Goal: Task Accomplishment & Management: Complete application form

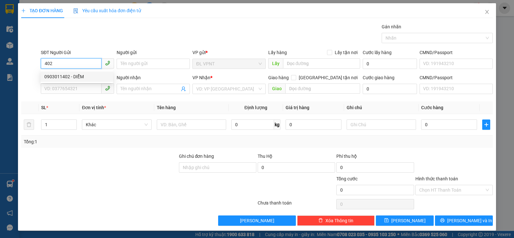
click at [77, 74] on div "0903011402 - DIỄM" at bounding box center [76, 76] width 65 height 7
type input "0903011402"
type input "DIỄM"
type input "0903011402"
type input "DIỄM"
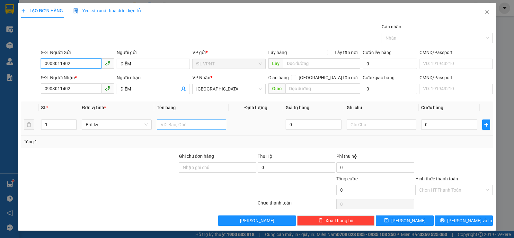
type input "0903011402"
drag, startPoint x: 167, startPoint y: 124, endPoint x: 163, endPoint y: 115, distance: 9.6
click at [167, 123] on input "text" at bounding box center [191, 124] width 69 height 10
type input "1 t"
drag, startPoint x: 434, startPoint y: 125, endPoint x: 430, endPoint y: 123, distance: 4.6
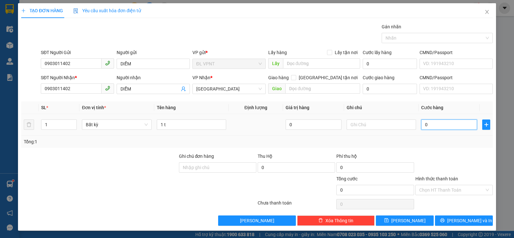
click at [434, 125] on input "0" at bounding box center [450, 124] width 56 height 10
type input "4"
type input "40"
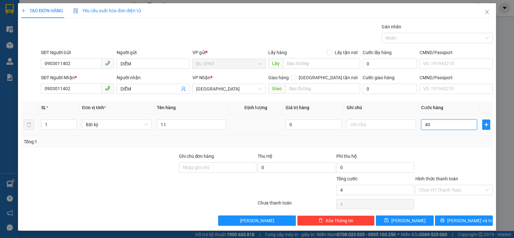
type input "40"
type input "40.000"
click at [440, 191] on input "Hình thức thanh toán" at bounding box center [452, 190] width 65 height 10
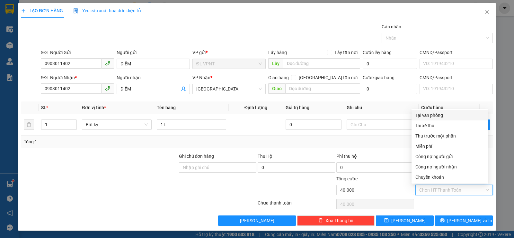
click at [429, 116] on div "Tại văn phòng" at bounding box center [450, 115] width 69 height 7
type input "0"
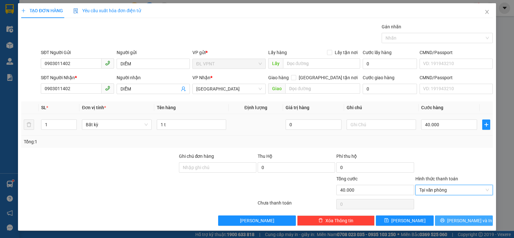
drag, startPoint x: 456, startPoint y: 219, endPoint x: 411, endPoint y: 133, distance: 97.1
click at [456, 218] on span "[PERSON_NAME] và In" at bounding box center [470, 220] width 45 height 7
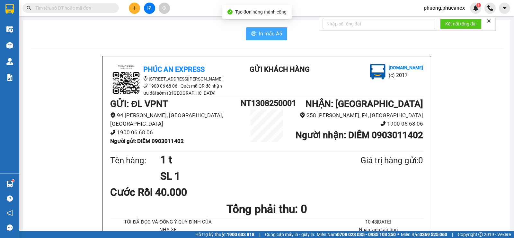
click at [267, 36] on span "In mẫu A5" at bounding box center [270, 34] width 23 height 8
click at [132, 6] on icon "plus" at bounding box center [134, 8] width 5 height 5
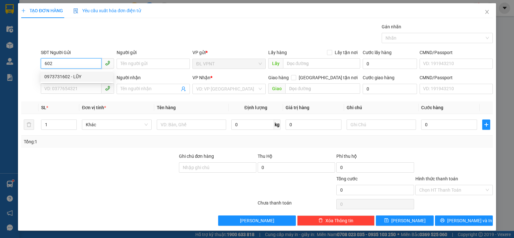
click at [73, 77] on div "0973731602 - LŨY" at bounding box center [76, 76] width 65 height 7
type input "0973731602"
type input "LŨY"
type input "0364028681"
type input "BIA VIỄN ĐÔNG"
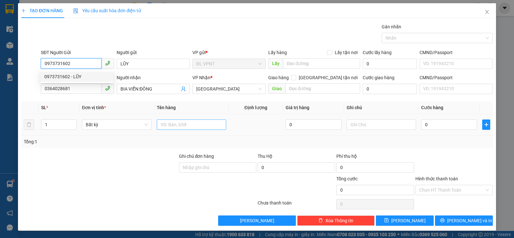
type input "0973731602"
click at [172, 124] on input "text" at bounding box center [191, 124] width 69 height 10
type input "7 tx"
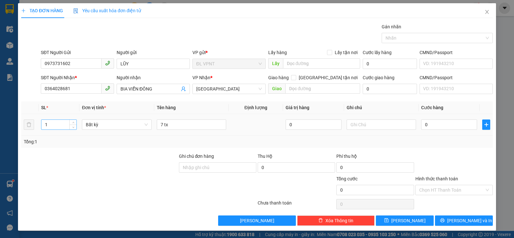
click at [51, 125] on input "1" at bounding box center [58, 125] width 35 height 10
type input "7"
click at [433, 124] on input "0" at bounding box center [450, 124] width 56 height 10
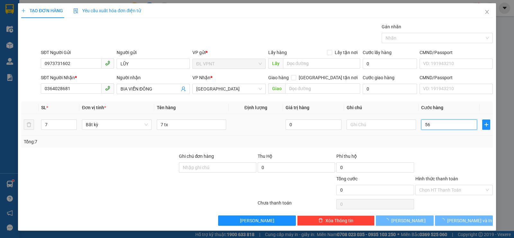
type input "560"
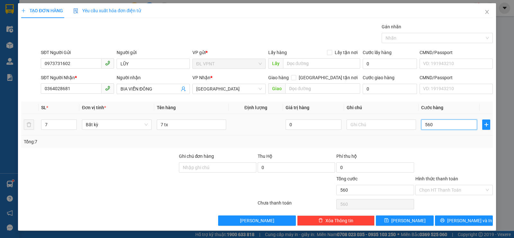
type input "560"
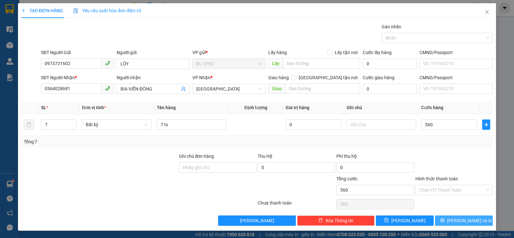
click at [455, 218] on span "[PERSON_NAME] và In" at bounding box center [470, 220] width 45 height 7
type input "560.000"
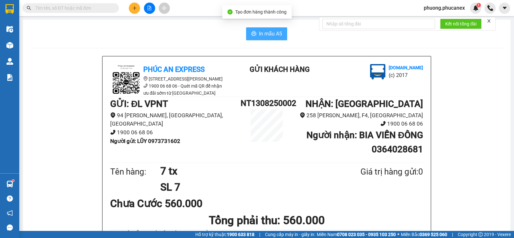
click at [264, 32] on span "In mẫu A5" at bounding box center [270, 34] width 23 height 8
click at [50, 6] on input "text" at bounding box center [73, 8] width 76 height 7
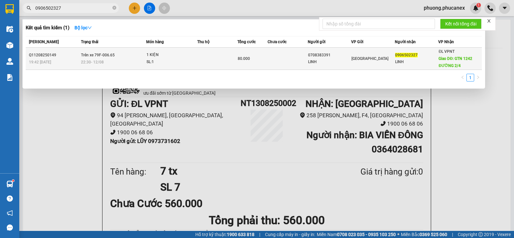
type input "0906502327"
click at [405, 60] on div "LINH" at bounding box center [416, 62] width 43 height 7
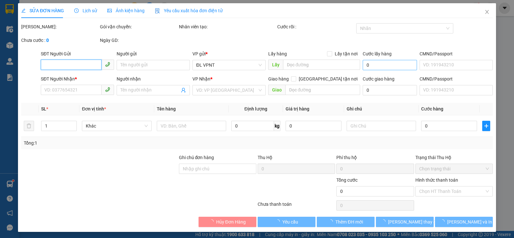
type input "0708383391"
type input "LINH"
type input "0906502327"
type input "LINH"
type input "GTN 1242 ĐƯỜNG 2/4"
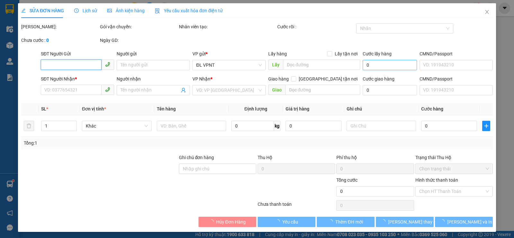
type input "50.000"
type input "80.000"
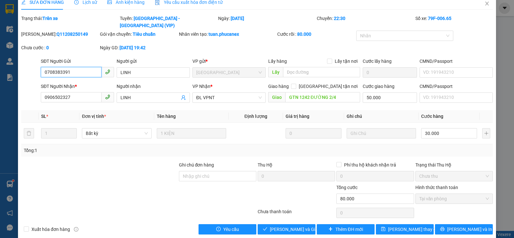
scroll to position [10, 0]
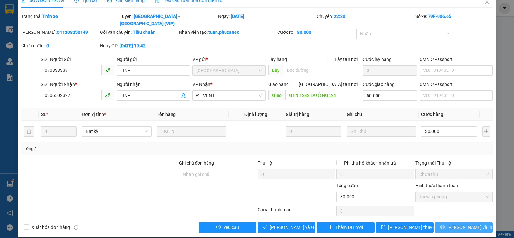
click at [463, 223] on span "[PERSON_NAME] và In" at bounding box center [470, 226] width 45 height 7
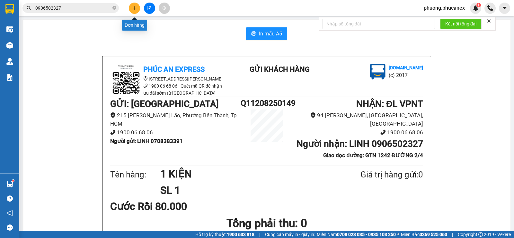
click at [133, 6] on icon "plus" at bounding box center [134, 8] width 5 height 5
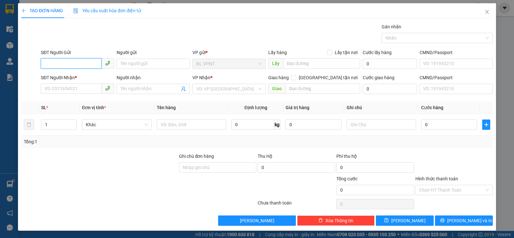
click at [56, 62] on input "SĐT Người Gửi" at bounding box center [71, 63] width 61 height 10
type input "0919211355"
click at [78, 75] on div "0919211355 - THẢO" at bounding box center [76, 76] width 65 height 7
type input "THẢO"
type input "0903605599"
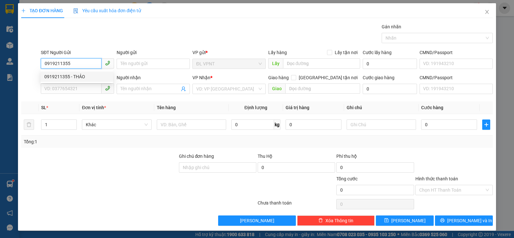
type input "HỨA"
type input "290 AN DƯƠNG VƯƠNG, P4, Q.5"
type input "50.000"
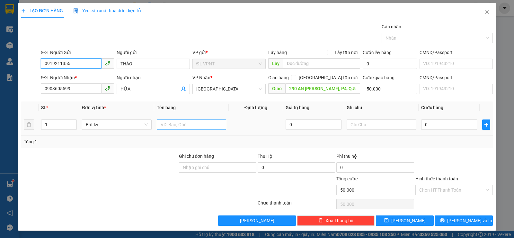
type input "0919211355"
click at [161, 124] on input "text" at bounding box center [191, 124] width 69 height 10
type input "1 tx"
click at [436, 125] on input "0" at bounding box center [450, 124] width 56 height 10
type input "3"
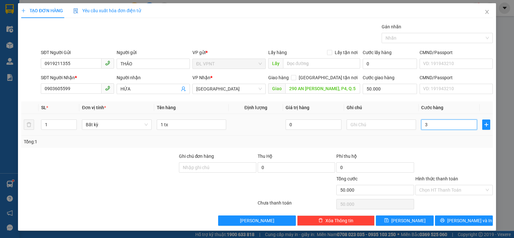
type input "50.003"
type input "30"
type input "50.030"
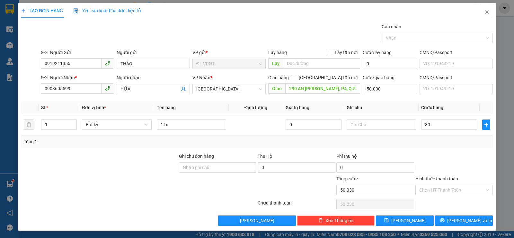
click at [441, 154] on div at bounding box center [454, 163] width 79 height 23
type input "30.000"
type input "80.000"
drag, startPoint x: 441, startPoint y: 191, endPoint x: 421, endPoint y: 154, distance: 42.2
click at [441, 191] on input "Hình thức thanh toán" at bounding box center [452, 190] width 65 height 10
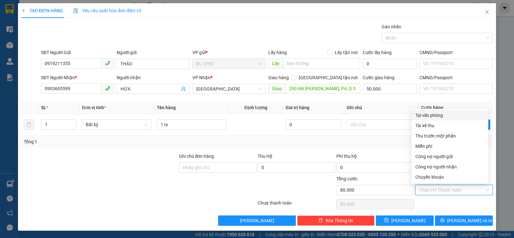
click at [431, 114] on div "Tại văn phòng" at bounding box center [450, 115] width 69 height 7
type input "0"
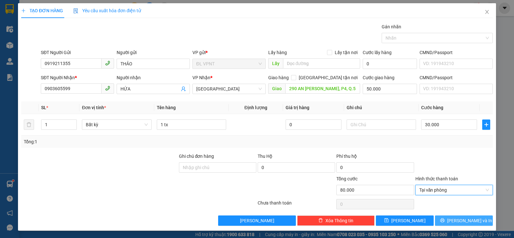
click at [460, 218] on span "[PERSON_NAME] và In" at bounding box center [470, 220] width 45 height 7
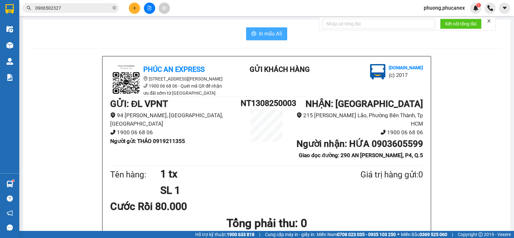
click at [261, 29] on button "In mẫu A5" at bounding box center [266, 33] width 41 height 13
click at [137, 6] on icon "plus" at bounding box center [134, 8] width 5 height 5
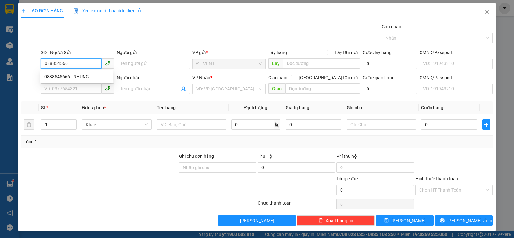
type input "0888545666"
click at [78, 77] on div "0888545666 - NHUNG" at bounding box center [76, 76] width 65 height 7
type input "NHUNG"
type input "0918048478"
type input "TÝ XE ÔM"
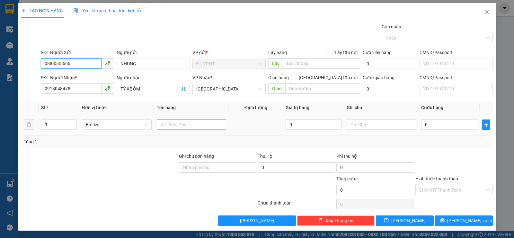
type input "0888545666"
click at [168, 126] on input "text" at bounding box center [191, 124] width 69 height 10
type input "1 vali+1 t"
click at [48, 123] on input "1" at bounding box center [58, 125] width 35 height 10
type input "2"
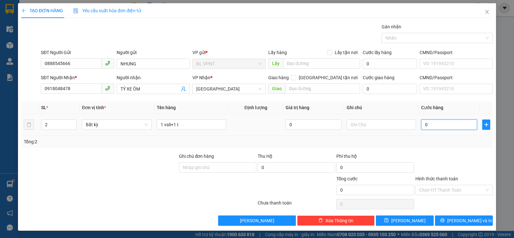
click at [430, 125] on input "0" at bounding box center [450, 124] width 56 height 10
type input "01"
type input "1"
type input "011"
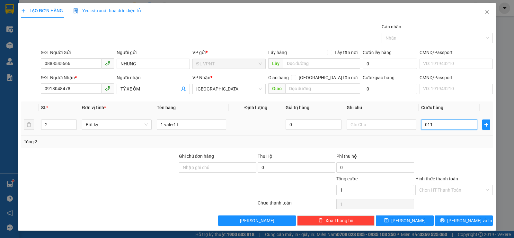
type input "11"
type input "0.110"
type input "110"
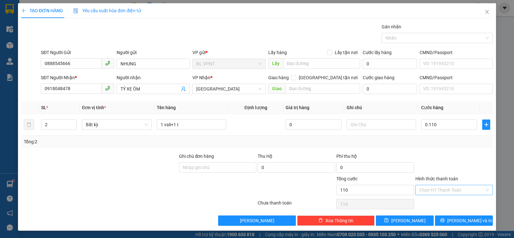
click at [429, 191] on input "Hình thức thanh toán" at bounding box center [452, 190] width 65 height 10
type input "110.000"
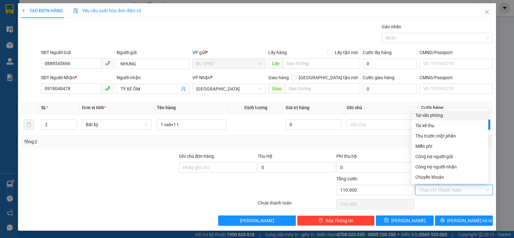
click at [433, 115] on div "Tại văn phòng" at bounding box center [450, 115] width 69 height 7
type input "0"
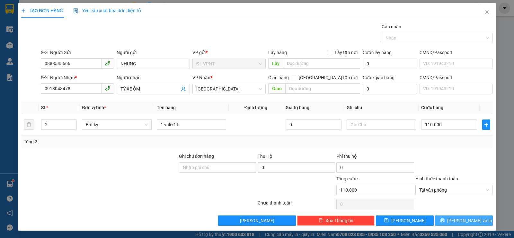
click at [456, 221] on span "[PERSON_NAME] và In" at bounding box center [470, 220] width 45 height 7
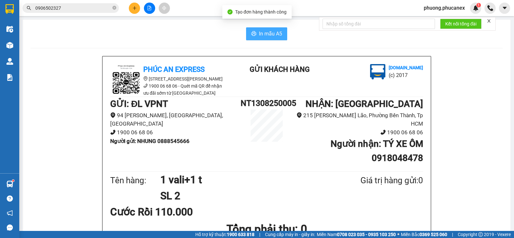
click at [259, 31] on span "In mẫu A5" at bounding box center [270, 34] width 23 height 8
drag, startPoint x: 136, startPoint y: 33, endPoint x: 132, endPoint y: 35, distance: 4.3
click at [136, 33] on div "In mẫu A5" at bounding box center [267, 33] width 473 height 13
click at [136, 8] on icon "plus" at bounding box center [134, 8] width 5 height 5
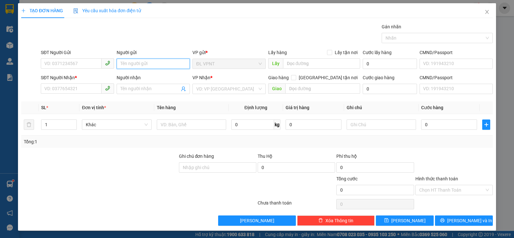
drag, startPoint x: 136, startPoint y: 65, endPoint x: 132, endPoint y: 54, distance: 12.0
click at [133, 56] on div "Người gửi Tên người gửi" at bounding box center [153, 60] width 73 height 23
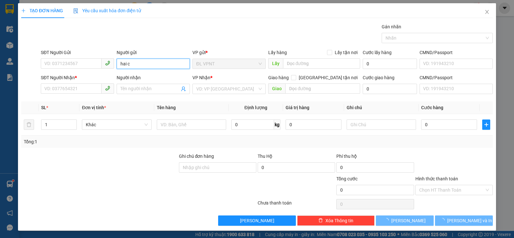
paste input "â"
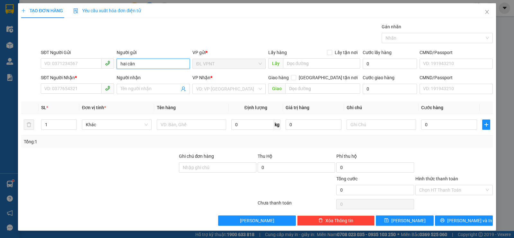
click at [129, 62] on input "hai cân" at bounding box center [153, 64] width 73 height 10
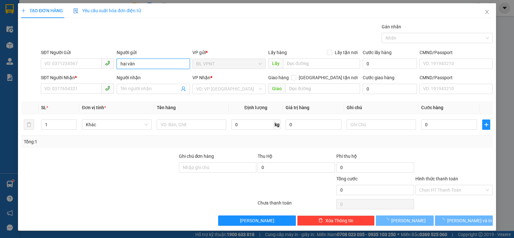
type input "hai vân"
click at [64, 88] on input "SĐT Người Nhận *" at bounding box center [71, 88] width 61 height 10
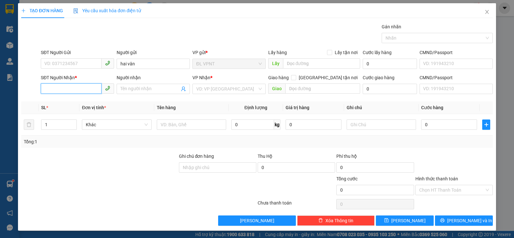
type input "9"
type input "0906754441"
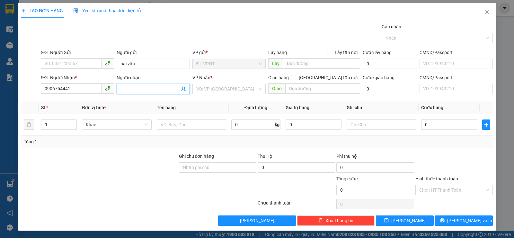
click at [134, 87] on input "Người nhận" at bounding box center [150, 88] width 59 height 7
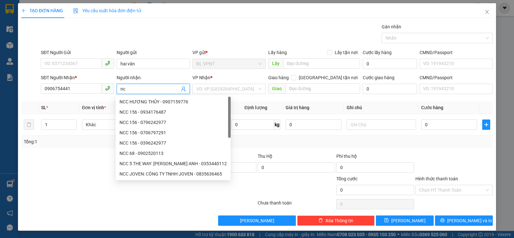
type input "n"
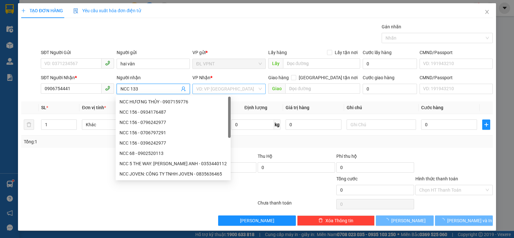
type input "NCC 133"
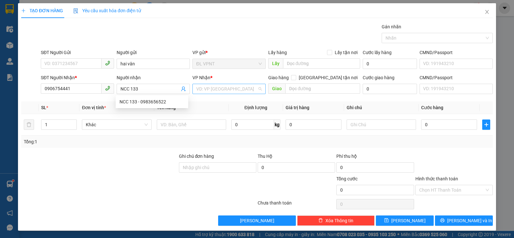
click at [210, 88] on input "search" at bounding box center [226, 89] width 61 height 10
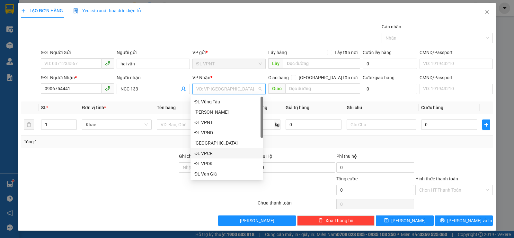
scroll to position [10, 0]
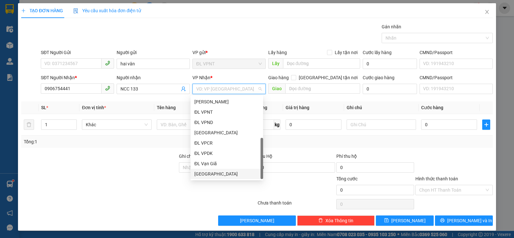
drag, startPoint x: 207, startPoint y: 174, endPoint x: 177, endPoint y: 144, distance: 41.8
click at [205, 169] on div "[GEOGRAPHIC_DATA]" at bounding box center [227, 173] width 73 height 10
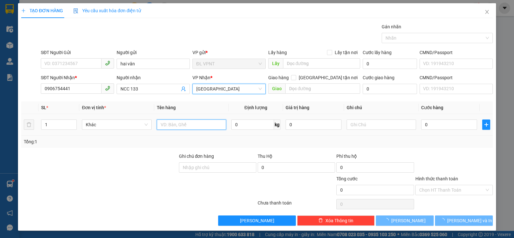
click at [171, 123] on input "text" at bounding box center [191, 124] width 69 height 10
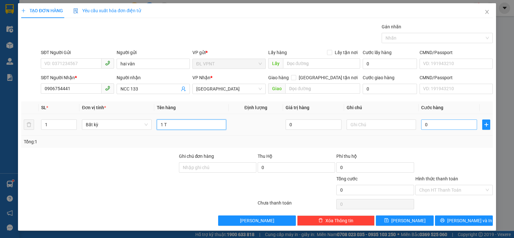
type input "1 T"
click at [431, 124] on input "0" at bounding box center [450, 124] width 56 height 10
type input "3"
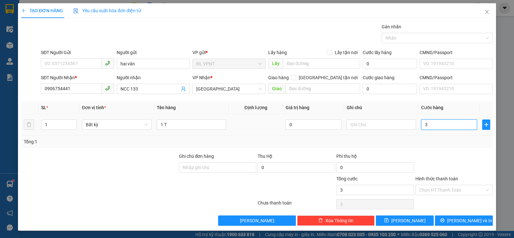
type input "30"
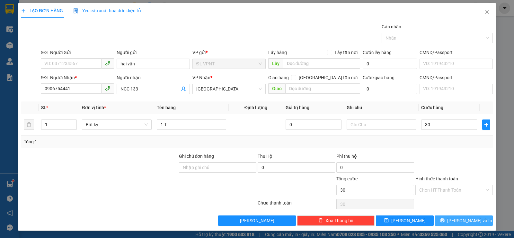
drag, startPoint x: 452, startPoint y: 218, endPoint x: 222, endPoint y: 155, distance: 238.7
click at [452, 219] on button "[PERSON_NAME] và In" at bounding box center [464, 220] width 58 height 10
type input "30.000"
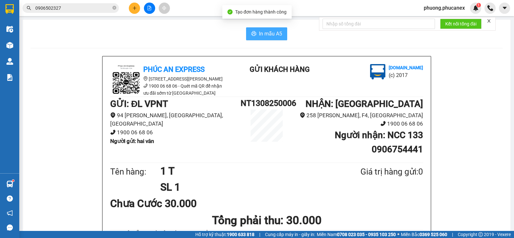
click at [262, 34] on span "In mẫu A5" at bounding box center [270, 34] width 23 height 8
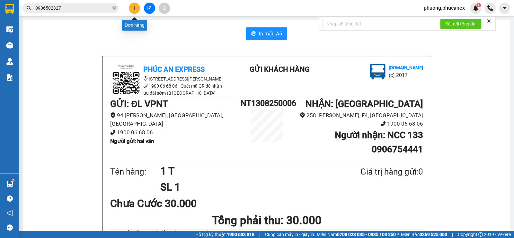
click at [134, 5] on button at bounding box center [134, 8] width 11 height 11
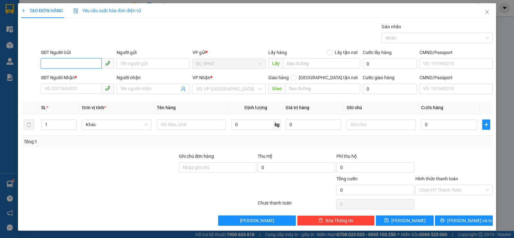
click at [67, 60] on input "SĐT Người Gửi" at bounding box center [71, 63] width 61 height 10
type input "0933362588"
click at [56, 71] on div "0933362588 - VỸ" at bounding box center [77, 76] width 73 height 10
type input "VỸ"
type input "0919356587"
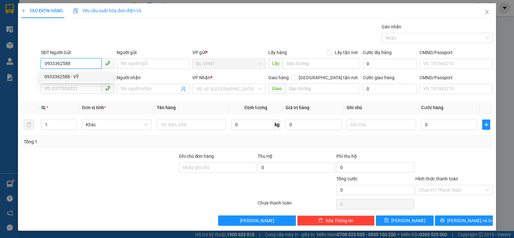
type input "HUẤN"
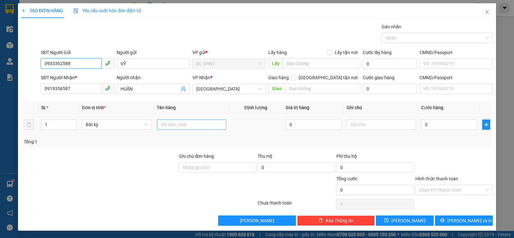
type input "0933362588"
click at [169, 123] on input "text" at bounding box center [191, 124] width 69 height 10
type input "4 T"
click at [48, 123] on input "1" at bounding box center [58, 125] width 35 height 10
type input "4"
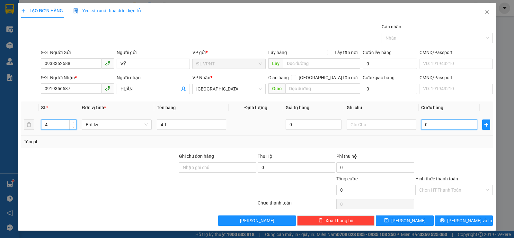
click at [437, 124] on input "0" at bounding box center [450, 124] width 56 height 10
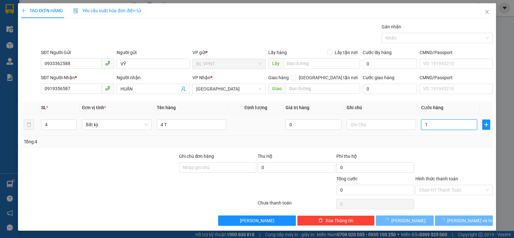
type input "16"
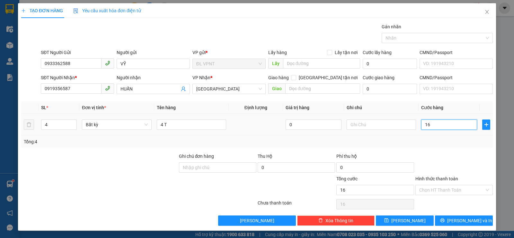
type input "16"
type input "160"
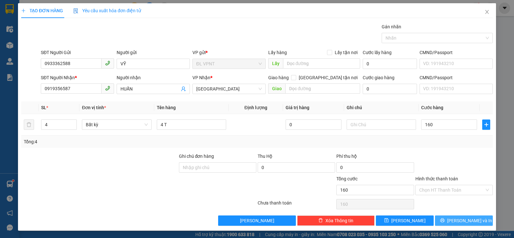
click at [461, 222] on span "[PERSON_NAME] và In" at bounding box center [470, 220] width 45 height 7
type input "160.000"
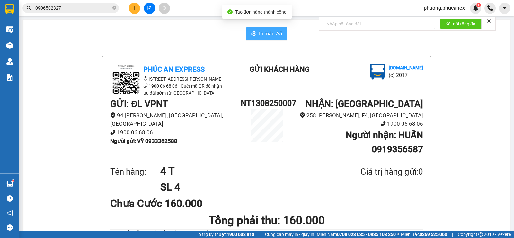
click at [275, 32] on span "In mẫu A5" at bounding box center [270, 34] width 23 height 8
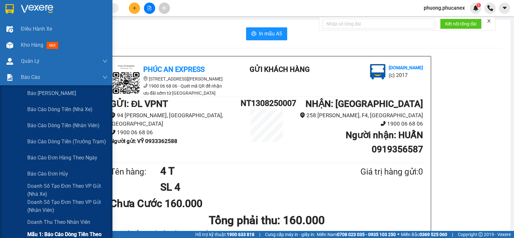
click at [61, 230] on span "Mẫu 1: Báo cáo dòng tiền theo nhân viên" at bounding box center [67, 238] width 80 height 16
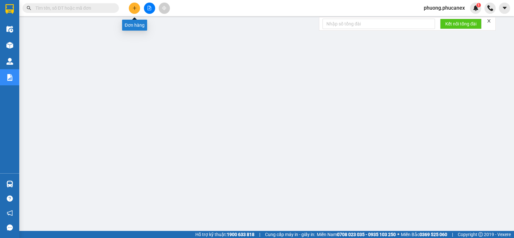
click at [140, 6] on button at bounding box center [134, 8] width 11 height 11
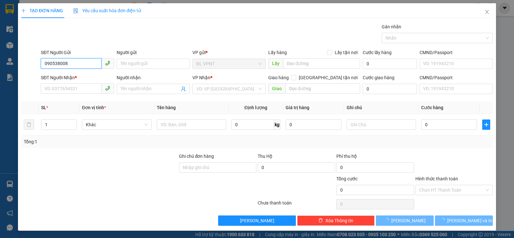
type input "0905380088"
click at [72, 74] on div "0905380088 - MAI" at bounding box center [76, 76] width 65 height 7
type input "MAI"
type input "0932431175"
type input "LONG"
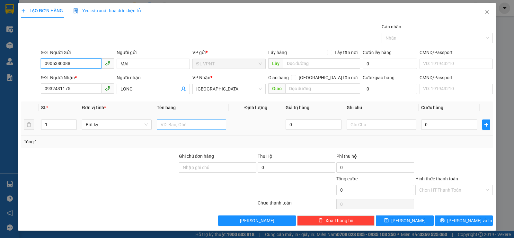
type input "0905380088"
click at [173, 124] on input "text" at bounding box center [191, 124] width 69 height 10
paste input "ói"
type input "1 gói xanh"
click at [429, 124] on input "0" at bounding box center [450, 124] width 56 height 10
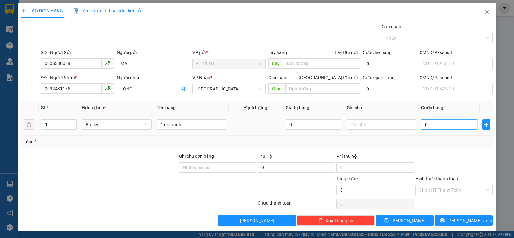
type input "2"
type input "20"
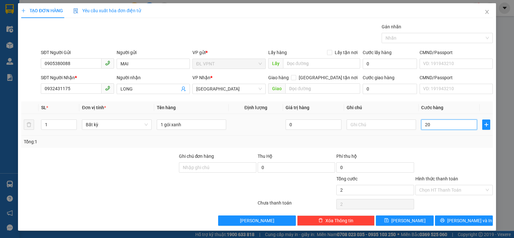
type input "20"
click at [436, 191] on input "Hình thức thanh toán" at bounding box center [452, 190] width 65 height 10
type input "20.000"
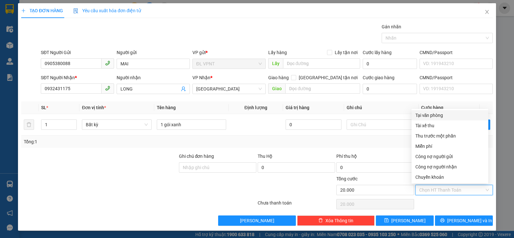
click at [431, 110] on div "Tại văn phòng" at bounding box center [450, 115] width 77 height 10
type input "0"
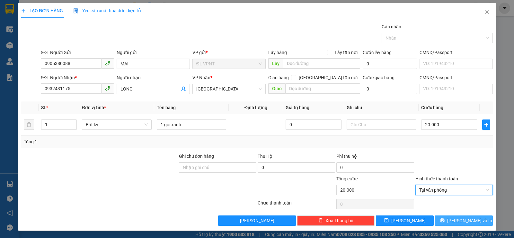
click at [461, 220] on span "[PERSON_NAME] và In" at bounding box center [470, 220] width 45 height 7
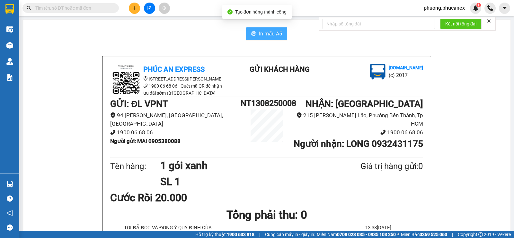
click at [255, 36] on button "In mẫu A5" at bounding box center [266, 33] width 41 height 13
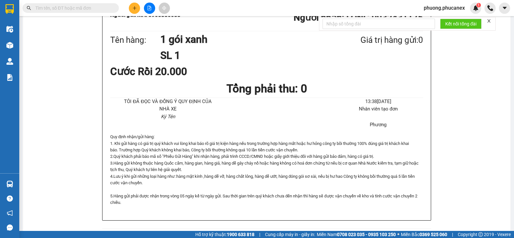
scroll to position [129, 0]
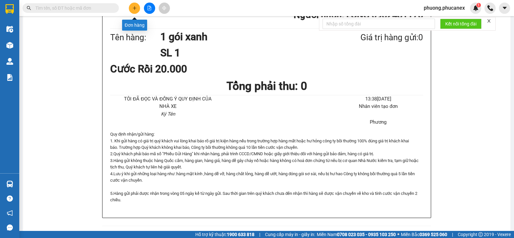
click at [134, 3] on button at bounding box center [134, 8] width 11 height 11
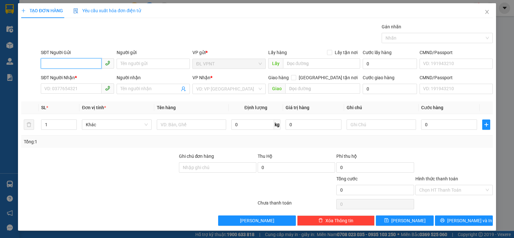
click at [61, 61] on input "SĐT Người Gửi" at bounding box center [71, 63] width 61 height 10
type input "0"
click at [485, 14] on icon "close" at bounding box center [487, 11] width 5 height 5
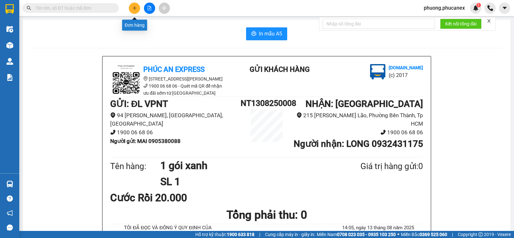
click at [137, 10] on button at bounding box center [134, 8] width 11 height 11
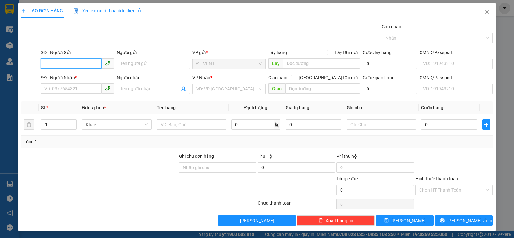
click at [57, 62] on input "SĐT Người Gửi" at bounding box center [71, 63] width 61 height 10
type input "0949685319"
click at [72, 74] on div "0949685319 - đào" at bounding box center [76, 76] width 65 height 7
type input "đào"
type input "0963811963"
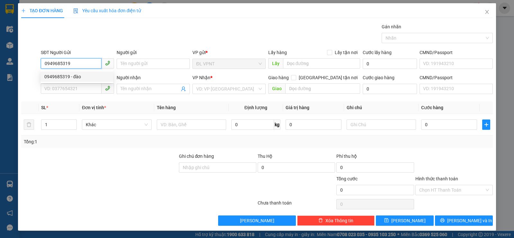
type input "HÀ"
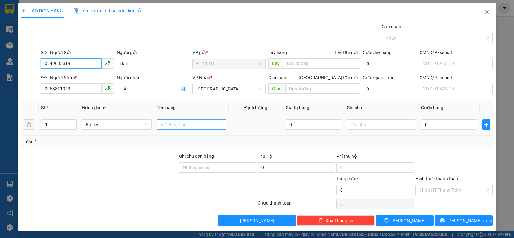
type input "0949685319"
click at [167, 124] on input "text" at bounding box center [191, 124] width 69 height 10
type input "1 t"
click at [443, 126] on input "0" at bounding box center [450, 124] width 56 height 10
type input "3"
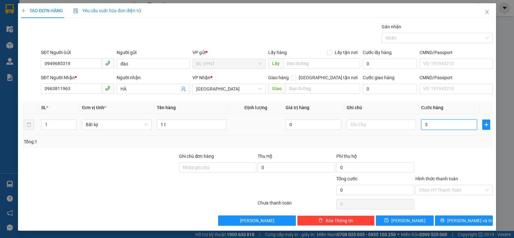
type input "3"
type input "30"
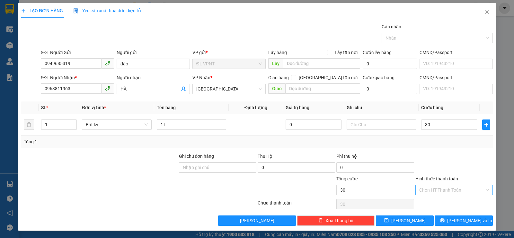
click at [444, 189] on input "Hình thức thanh toán" at bounding box center [452, 190] width 65 height 10
type input "30.000"
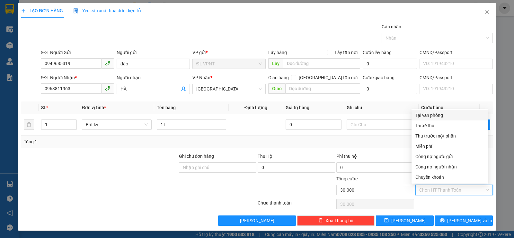
click at [436, 115] on div "Tại văn phòng" at bounding box center [450, 115] width 69 height 7
type input "0"
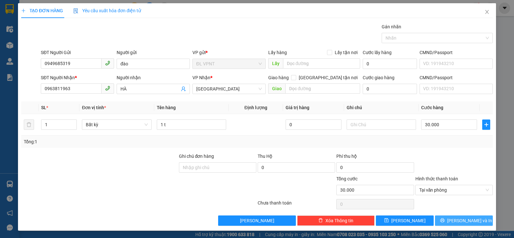
click at [466, 220] on span "[PERSON_NAME] và In" at bounding box center [470, 220] width 45 height 7
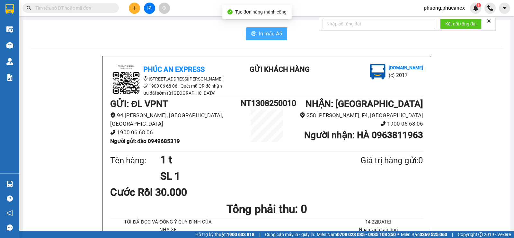
click at [256, 33] on button "In mẫu A5" at bounding box center [266, 33] width 41 height 13
click at [440, 7] on span "phuong.phucanex" at bounding box center [444, 8] width 51 height 8
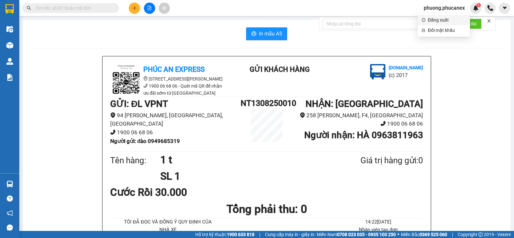
click at [438, 20] on span "Đăng xuất" at bounding box center [447, 19] width 38 height 7
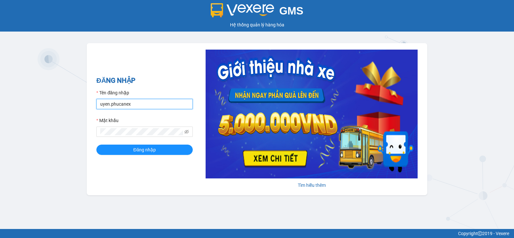
drag, startPoint x: 137, startPoint y: 102, endPoint x: 96, endPoint y: 98, distance: 41.0
click at [96, 98] on div "ĐĂNG NHẬP Tên đăng nhập [PERSON_NAME].phucanex Mật khẩu Đăng nhập [PERSON_NAME]…" at bounding box center [257, 119] width 341 height 152
type input "huong.phucanex"
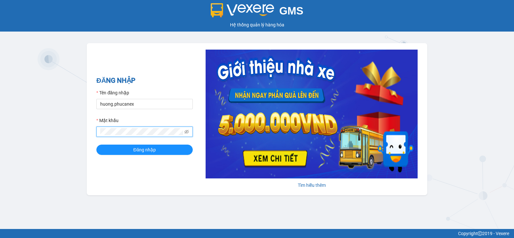
click at [89, 131] on div "ĐĂNG NHẬP Tên đăng nhập [PERSON_NAME].phucanex Mật khẩu Đăng nhập [PERSON_NAME]…" at bounding box center [257, 119] width 341 height 152
click at [96, 144] on button "Đăng nhập" at bounding box center [144, 149] width 96 height 10
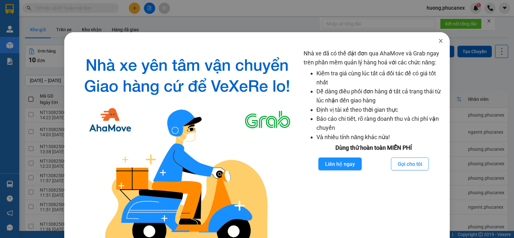
click at [438, 44] on span "Close" at bounding box center [441, 41] width 18 height 18
